Goal: Find contact information: Obtain details needed to contact an individual or organization

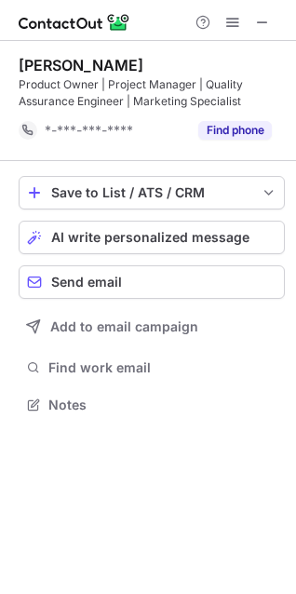
scroll to position [392, 296]
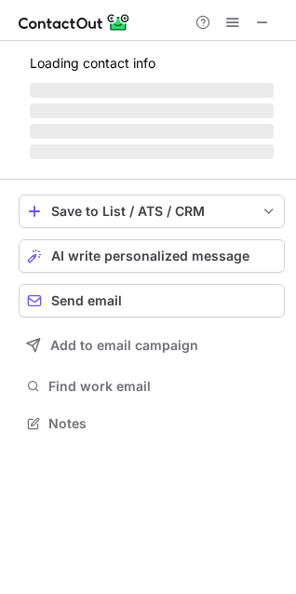
scroll to position [452, 296]
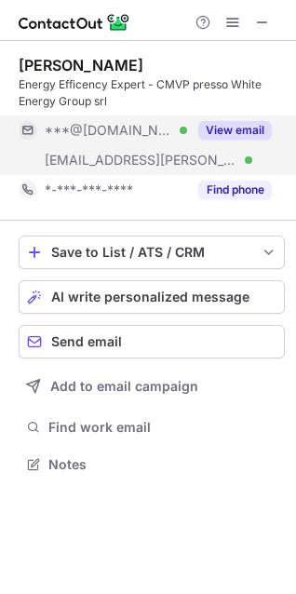
click at [211, 128] on button "View email" at bounding box center [235, 130] width 74 height 19
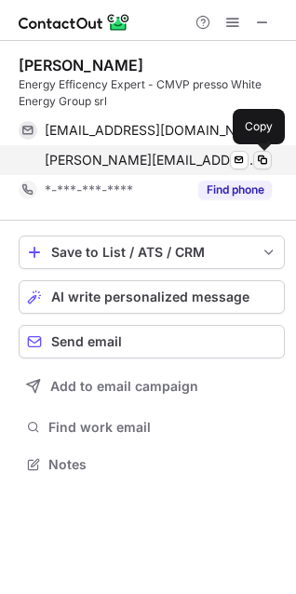
click at [259, 154] on span at bounding box center [262, 160] width 15 height 15
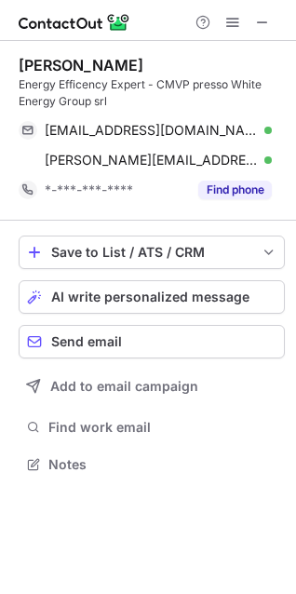
scroll to position [9, 9]
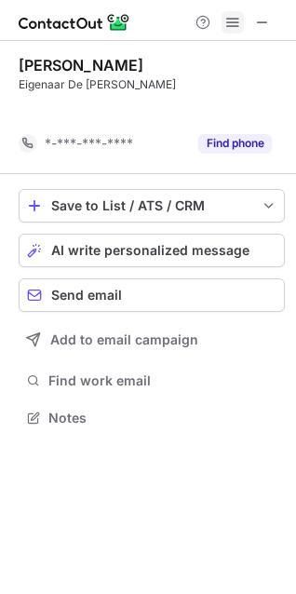
scroll to position [375, 296]
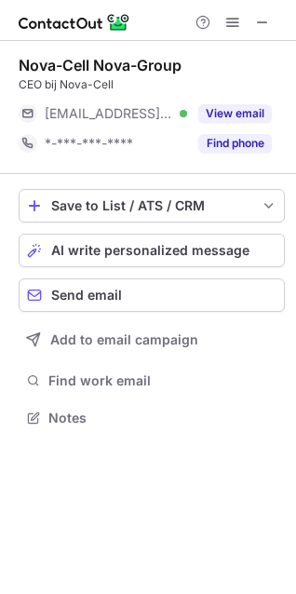
scroll to position [405, 296]
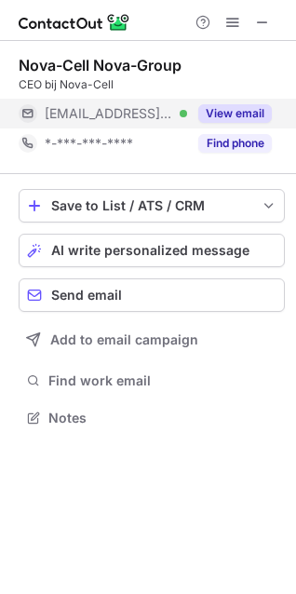
click at [248, 118] on button "View email" at bounding box center [235, 113] width 74 height 19
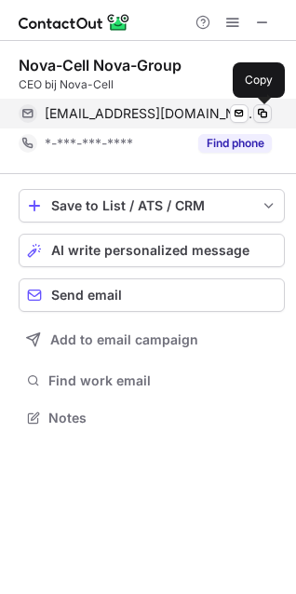
click at [264, 112] on span at bounding box center [262, 113] width 15 height 15
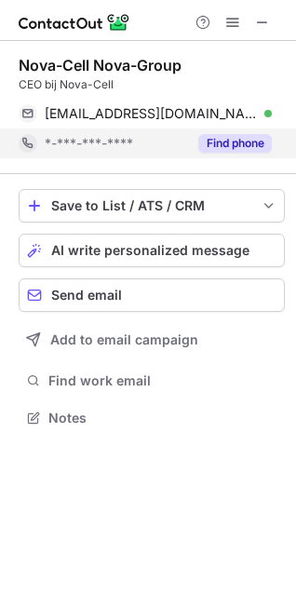
scroll to position [9, 9]
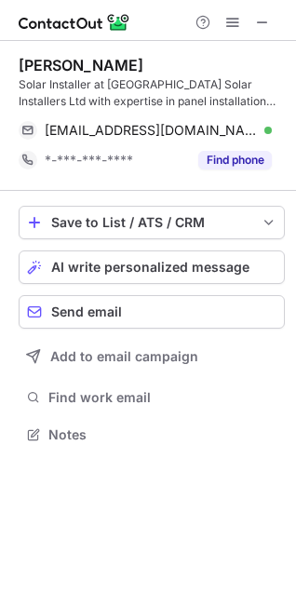
scroll to position [422, 296]
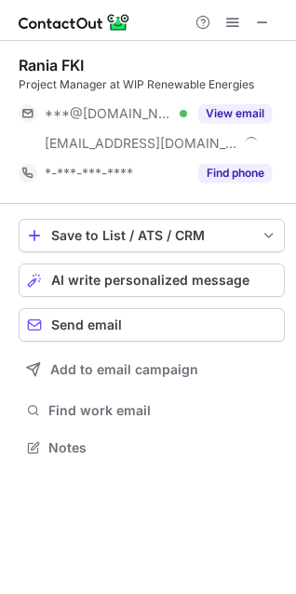
scroll to position [435, 296]
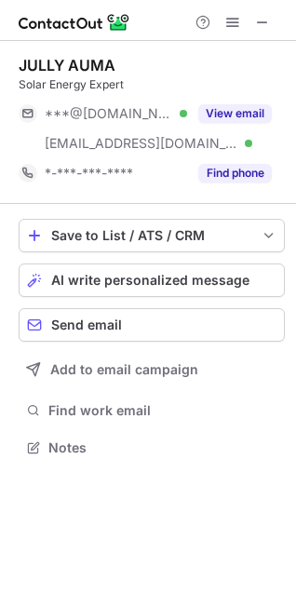
scroll to position [435, 296]
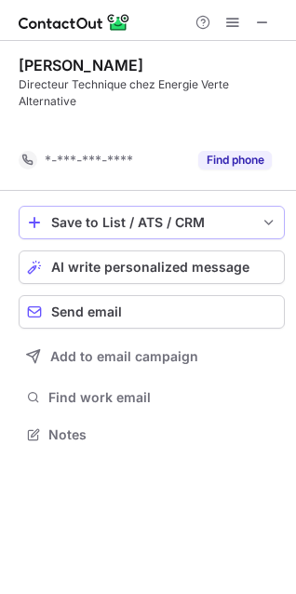
scroll to position [392, 296]
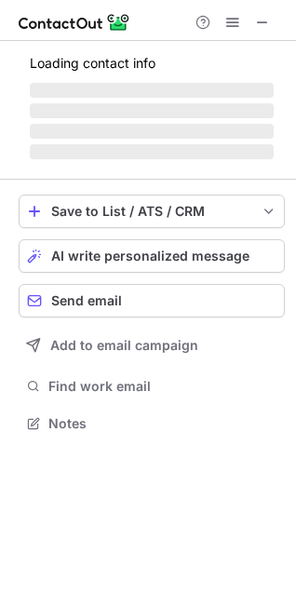
scroll to position [411, 296]
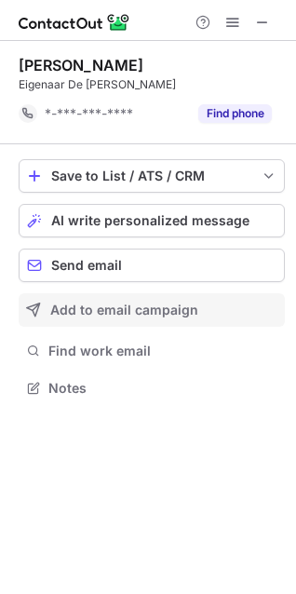
scroll to position [375, 296]
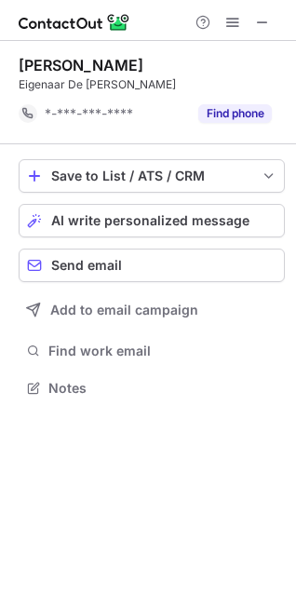
scroll to position [375, 296]
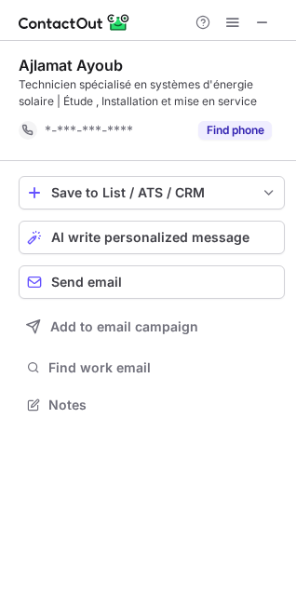
scroll to position [392, 296]
